Goal: Task Accomplishment & Management: Complete application form

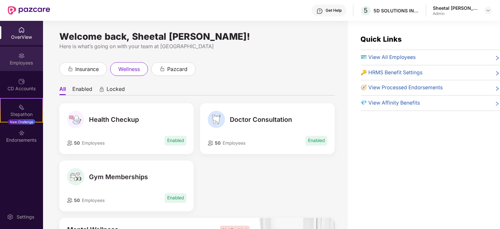
click at [21, 68] on div "Employees" at bounding box center [21, 59] width 43 height 24
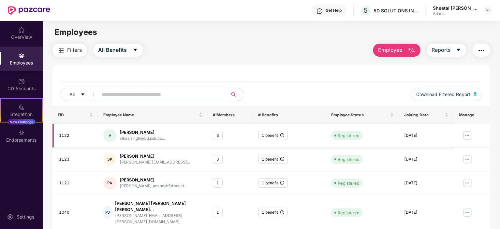
click at [467, 136] on img at bounding box center [467, 135] width 10 height 10
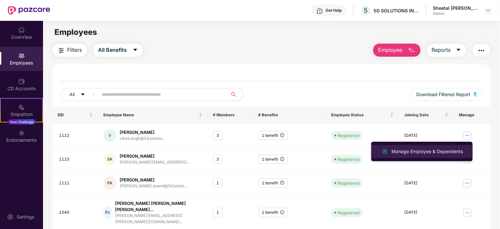
click at [403, 152] on div "Manage Employee & Dependents" at bounding box center [427, 151] width 74 height 7
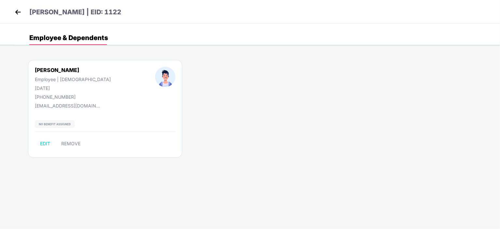
click at [17, 12] on img at bounding box center [18, 12] width 10 height 10
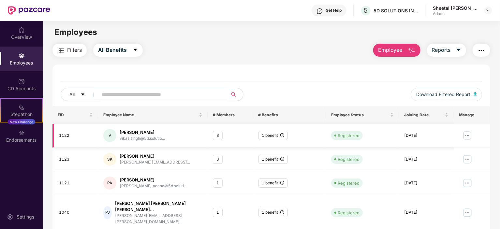
click at [465, 137] on img at bounding box center [467, 135] width 10 height 10
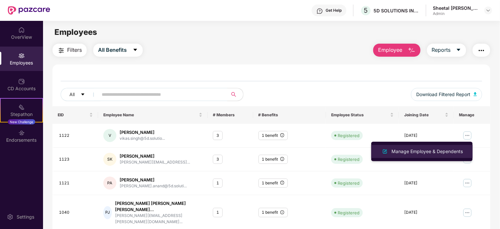
click at [417, 154] on div "Manage Employee & Dependents" at bounding box center [427, 151] width 74 height 7
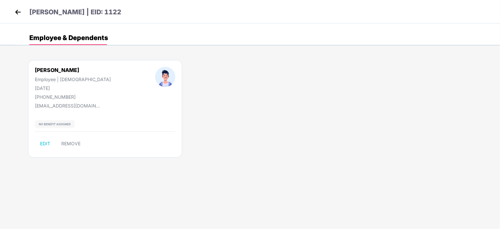
click at [16, 14] on img at bounding box center [18, 12] width 10 height 10
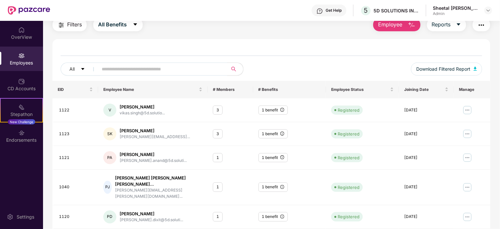
scroll to position [25, 0]
click at [27, 60] on div "Employees" at bounding box center [21, 63] width 43 height 7
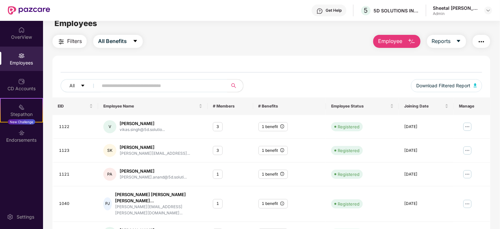
scroll to position [0, 0]
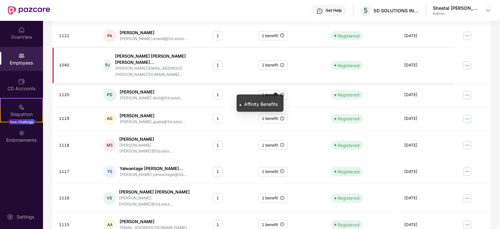
scroll to position [155, 0]
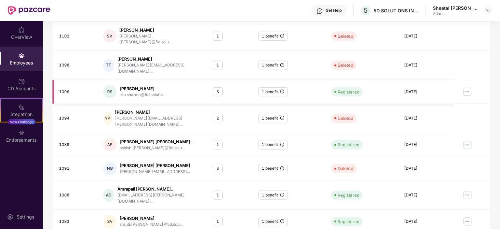
click at [466, 87] on img at bounding box center [467, 92] width 10 height 10
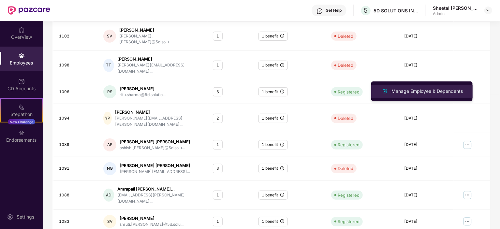
click at [416, 93] on div "Manage Employee & Dependents" at bounding box center [427, 91] width 74 height 7
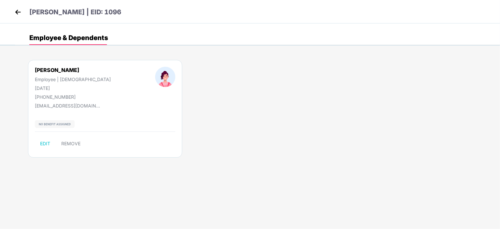
click at [18, 10] on img at bounding box center [18, 12] width 10 height 10
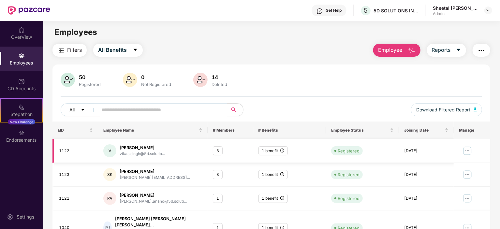
click at [468, 154] on img at bounding box center [467, 151] width 10 height 10
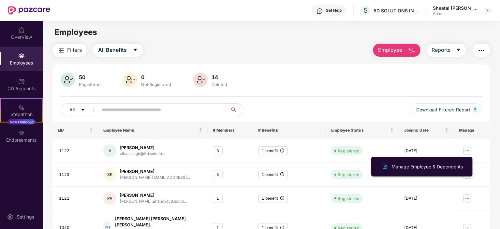
click at [321, 103] on div "All Download Filtered Report" at bounding box center [272, 112] width 422 height 18
